Goal: Task Accomplishment & Management: Use online tool/utility

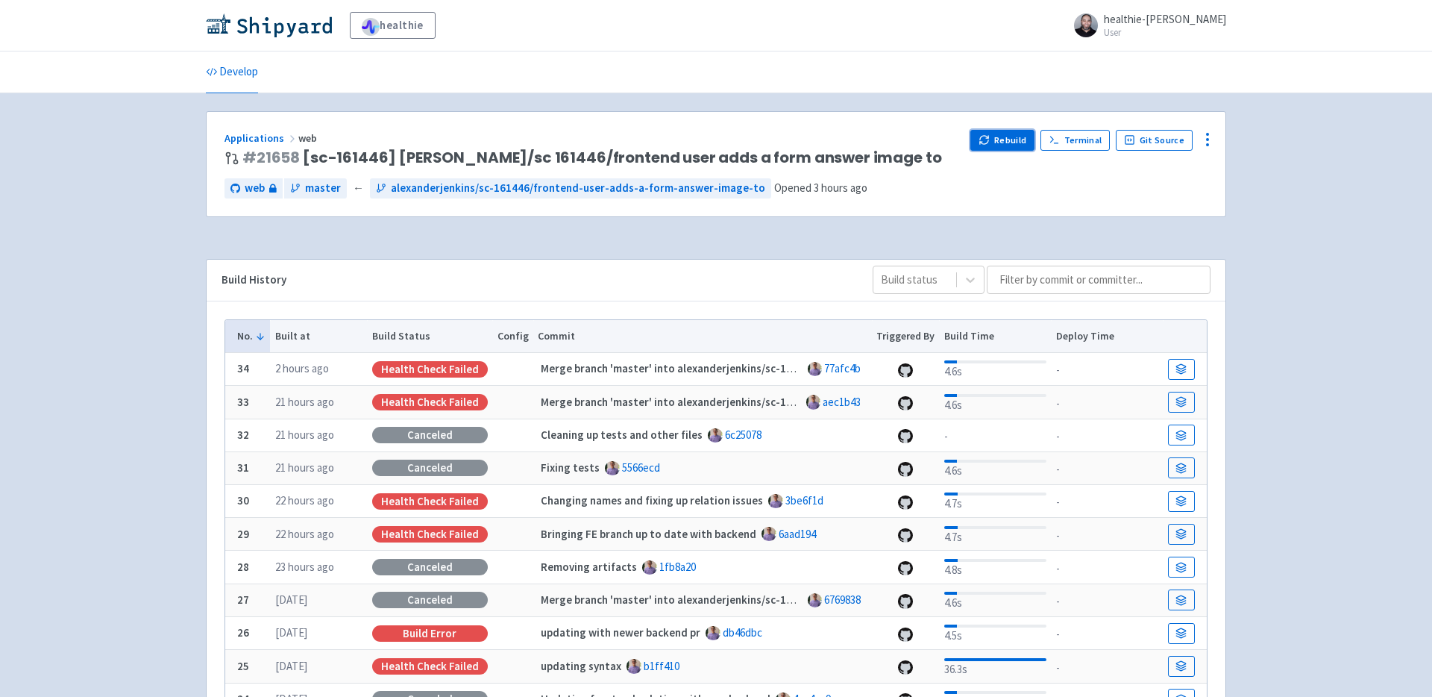
click at [984, 142] on icon "button" at bounding box center [984, 139] width 11 height 11
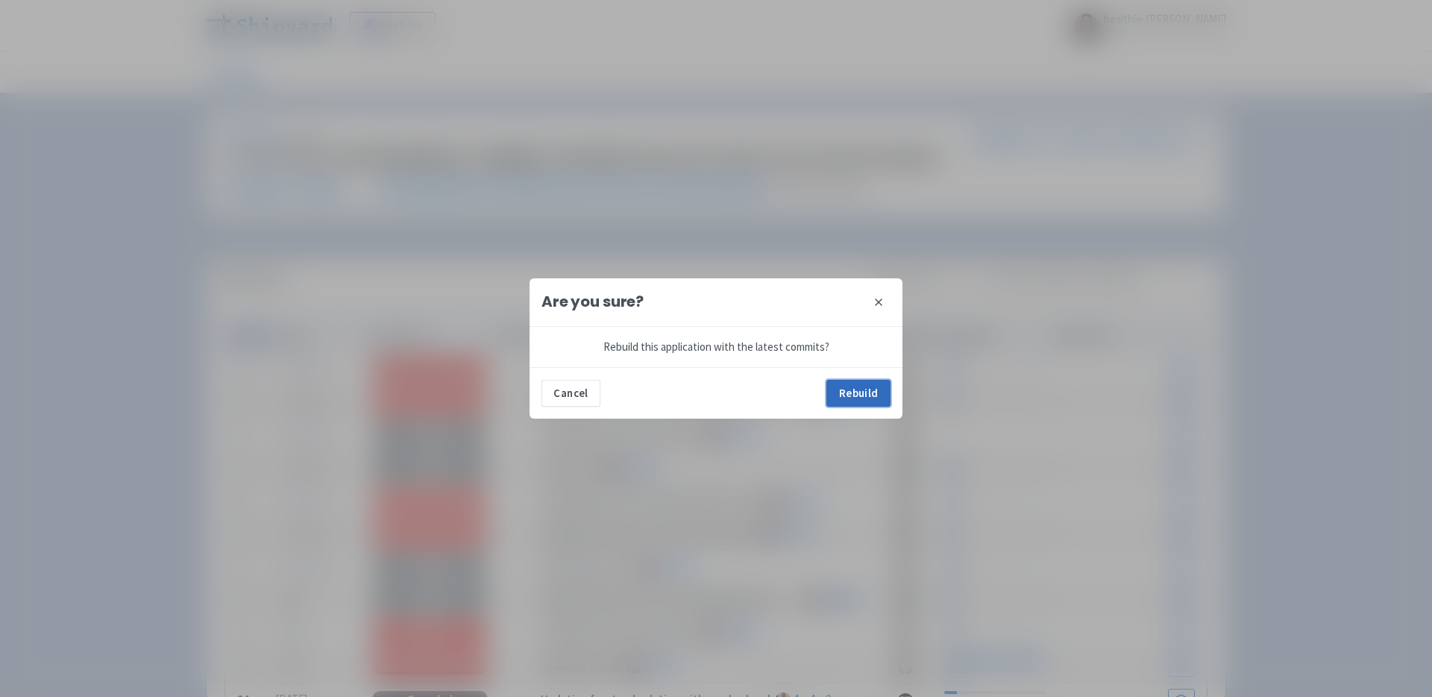
click at [866, 382] on button "Rebuild" at bounding box center [859, 393] width 64 height 27
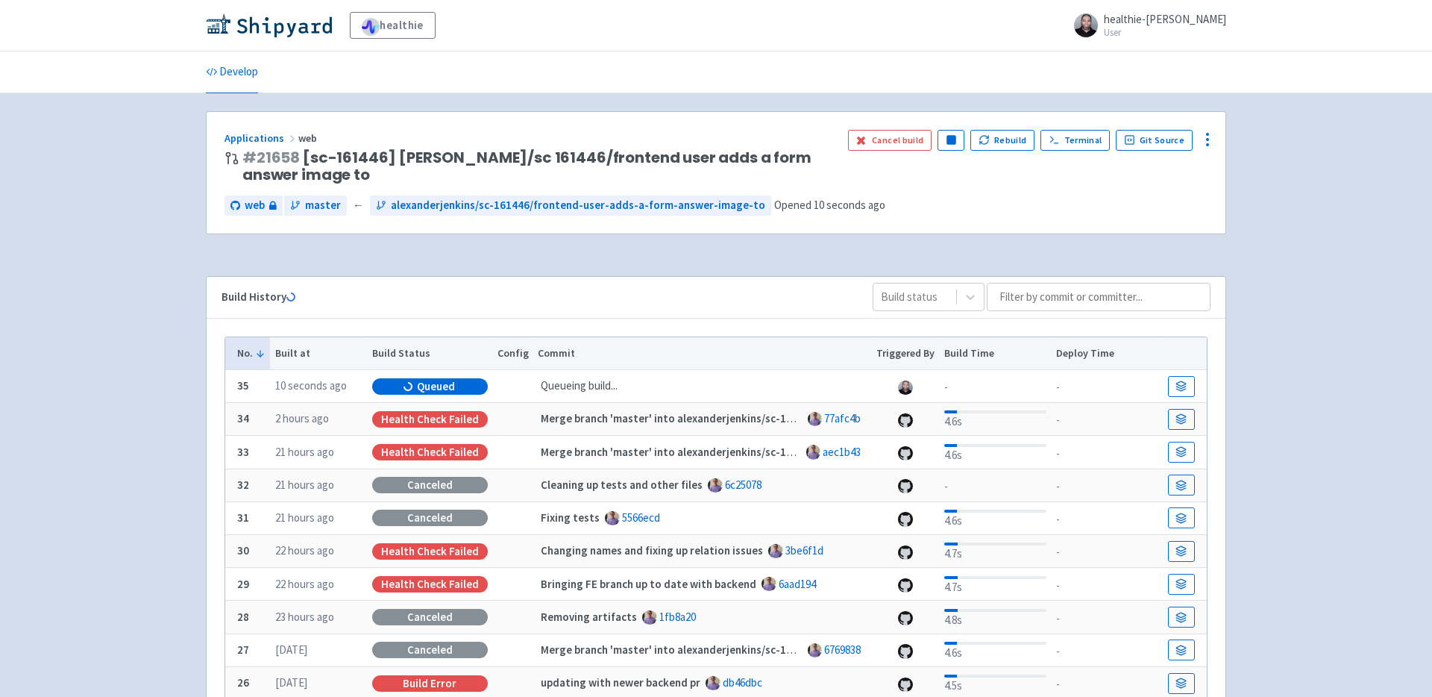
click at [242, 248] on div "Applications web # 21658 [sc-161446] Alexanderjenkins/sc 161446/frontend user a…" at bounding box center [716, 181] width 1021 height 141
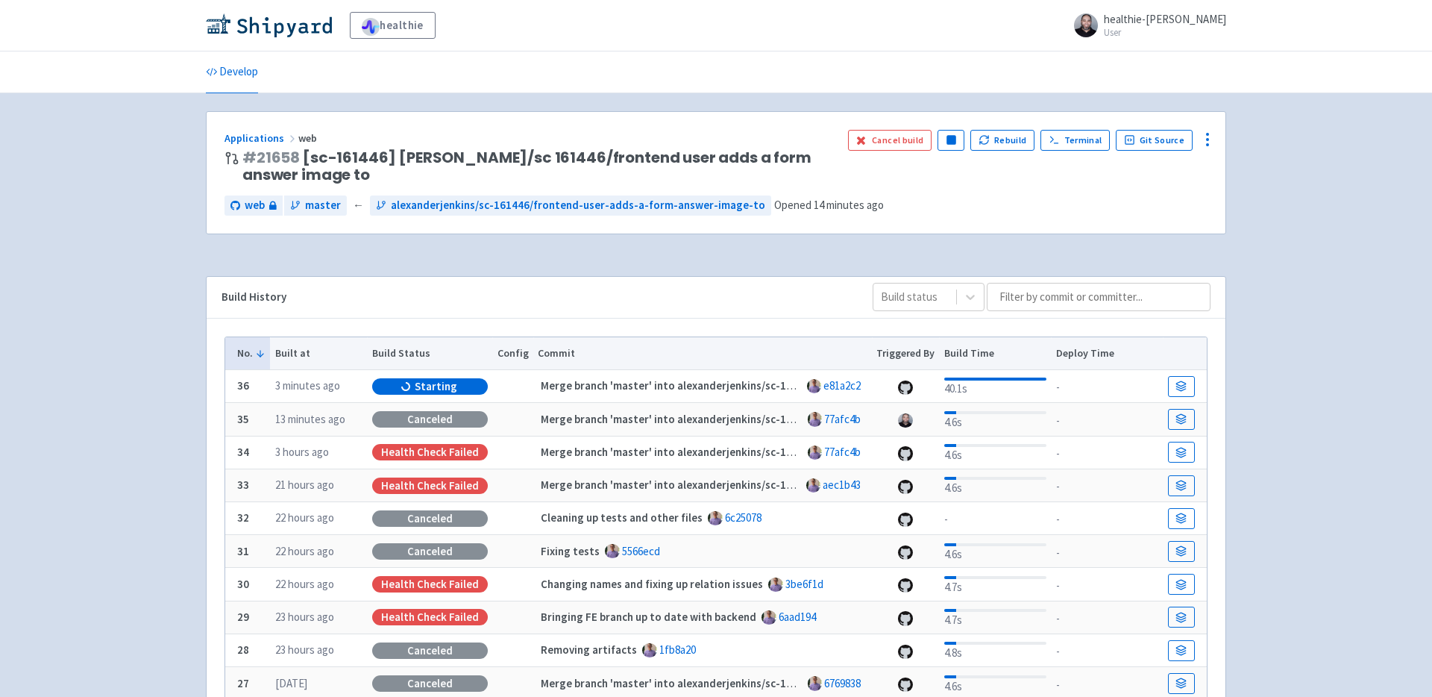
click at [129, 204] on div "healthie healthie-[PERSON_NAME] Profile Sign out Develop #" at bounding box center [716, 479] width 1432 height 959
click at [196, 352] on div "Applications web # 21658 [sc-161446] Alexanderjenkins/sc 161446/frontend user a…" at bounding box center [716, 526] width 1044 height 830
click at [806, 134] on div "Applications web" at bounding box center [531, 138] width 612 height 17
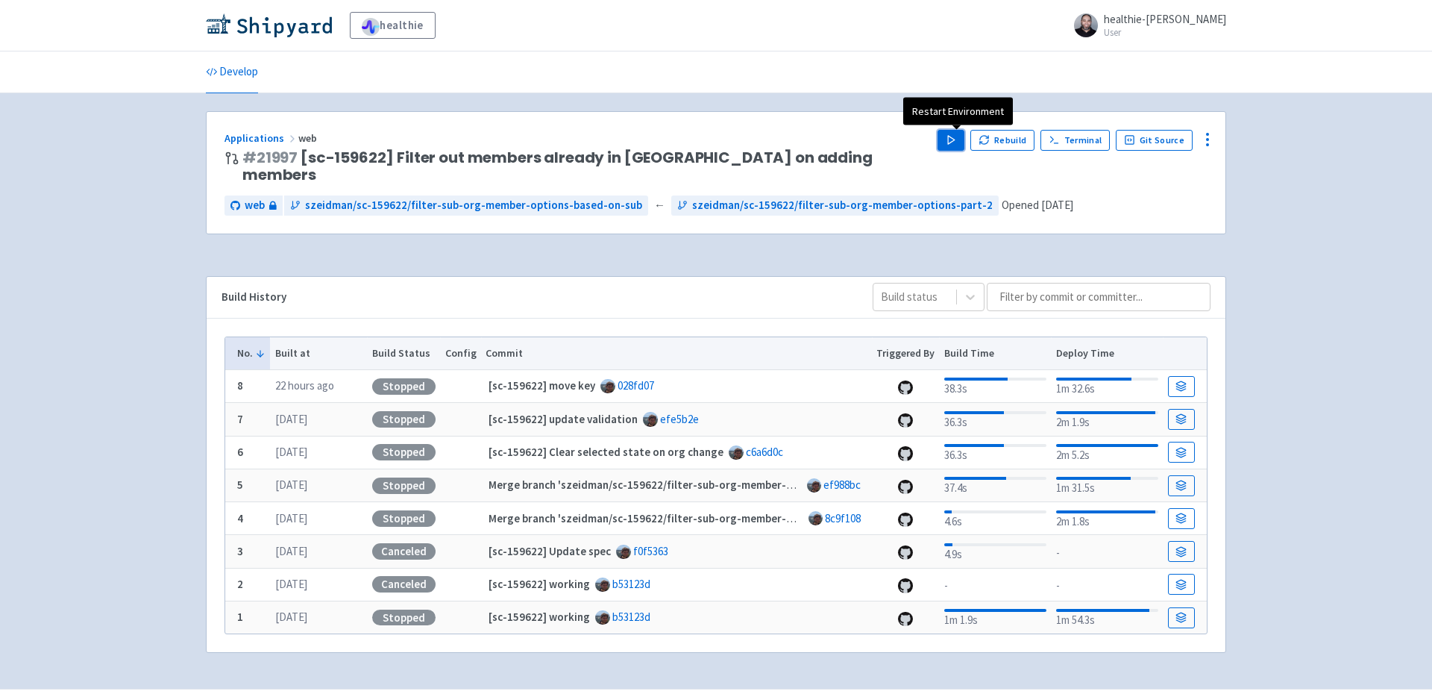
click at [957, 140] on icon "button" at bounding box center [951, 139] width 11 height 11
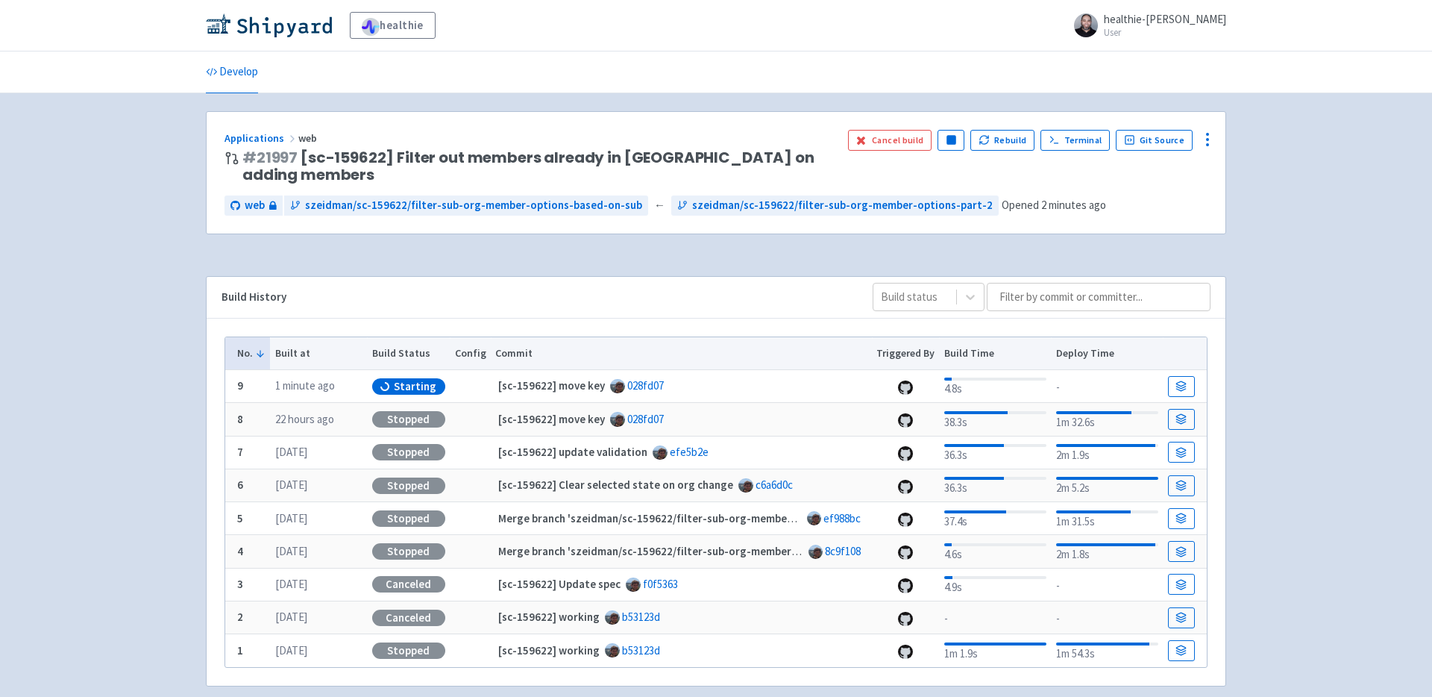
click at [196, 263] on div "Applications web # 21997 [sc-159622] Filter out members already in suborg on ad…" at bounding box center [716, 407] width 1044 height 593
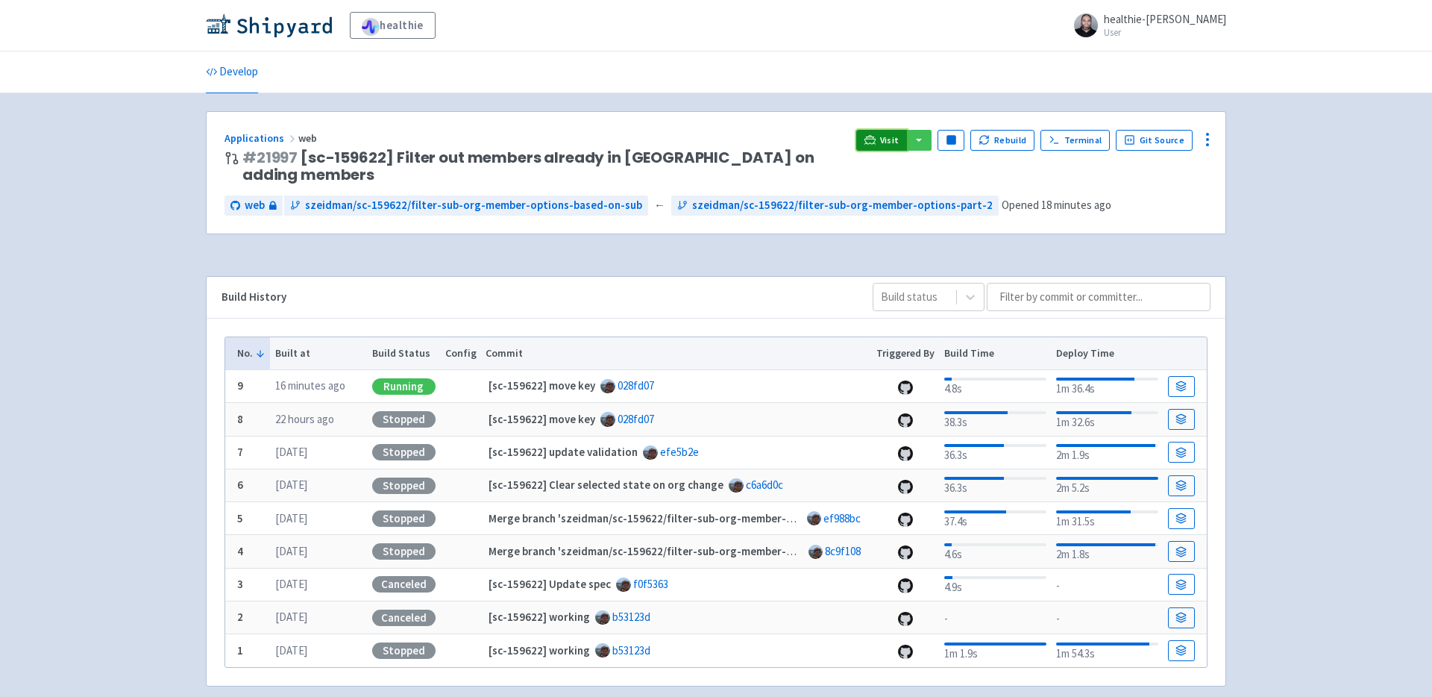
click at [884, 139] on link "Visit" at bounding box center [881, 140] width 51 height 21
